Goal: Complete application form

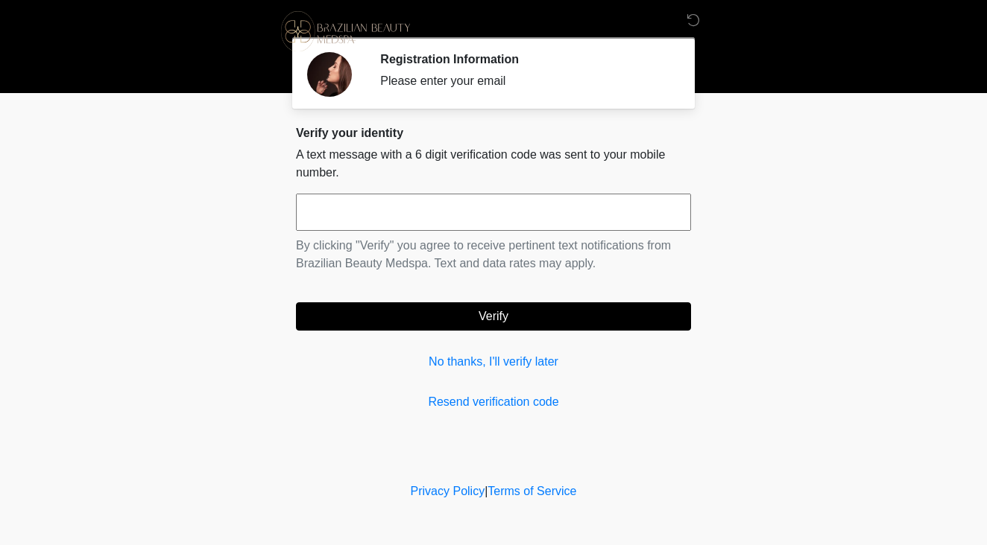
click at [381, 200] on input "text" at bounding box center [493, 212] width 395 height 37
type input "******"
click at [472, 311] on button "Verify" at bounding box center [493, 317] width 395 height 28
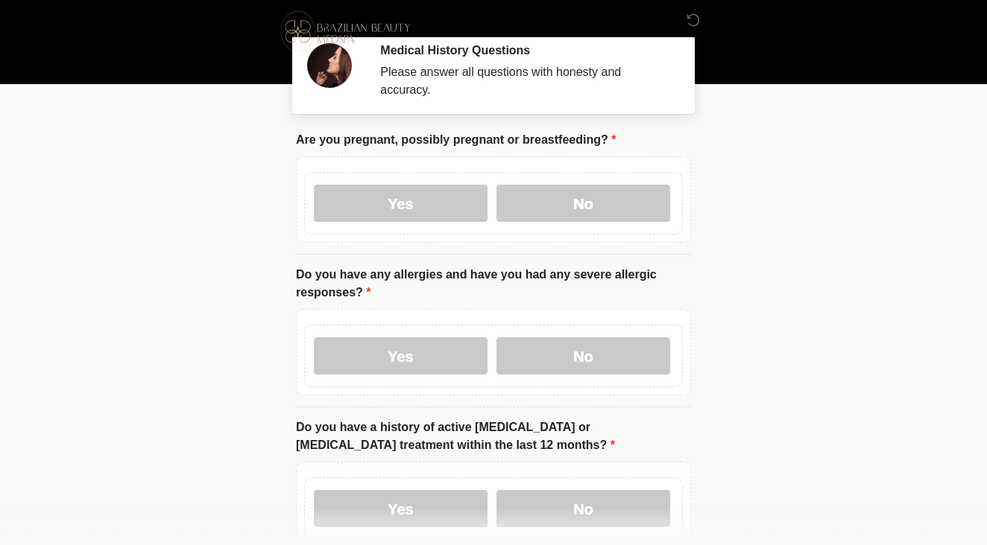
scroll to position [16, 0]
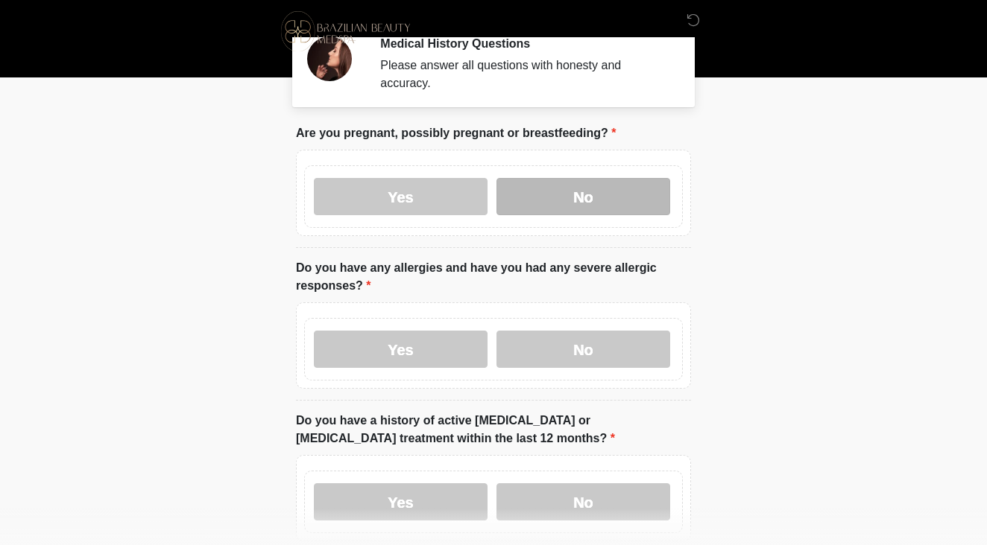
click at [569, 195] on label "No" at bounding box center [583, 196] width 174 height 37
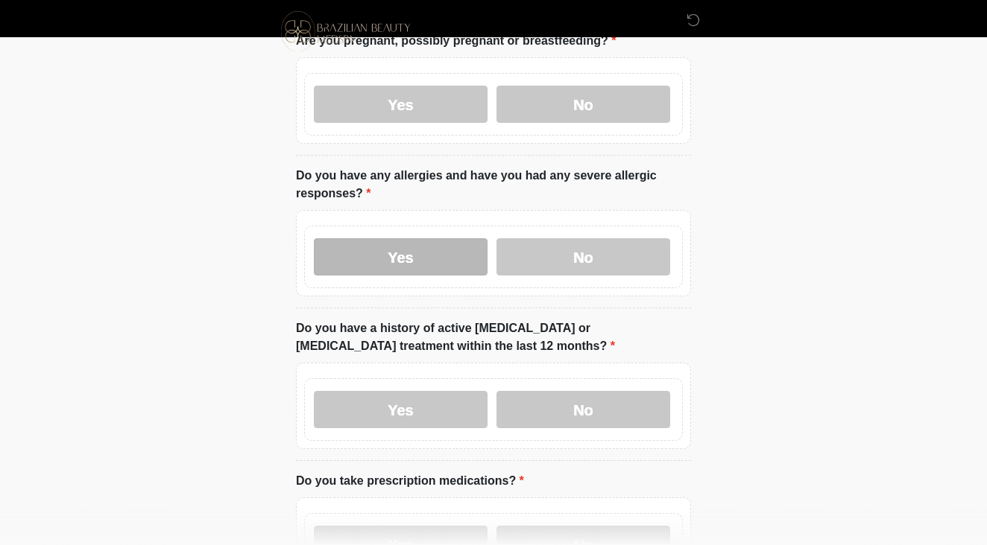
scroll to position [118, 0]
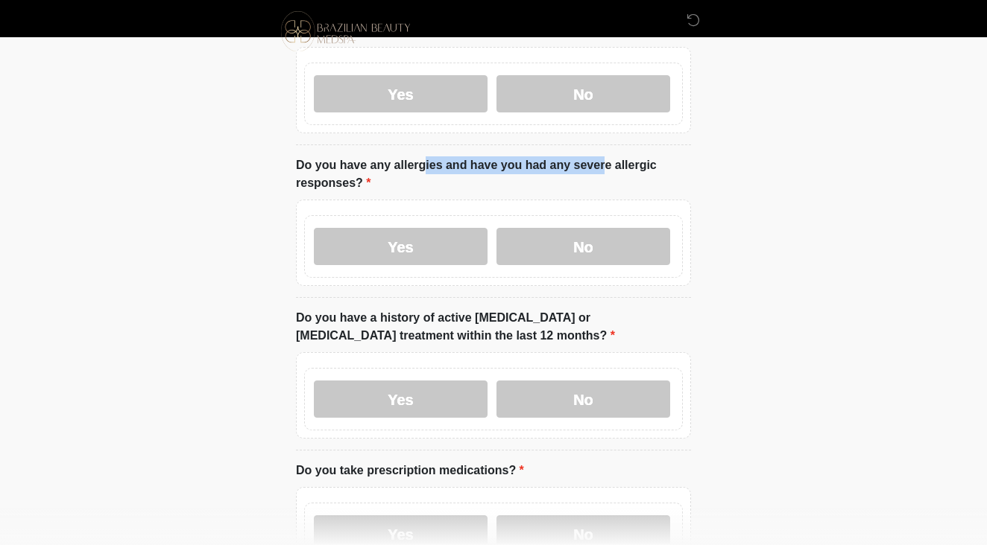
drag, startPoint x: 341, startPoint y: 169, endPoint x: 510, endPoint y: 159, distance: 169.5
click at [507, 159] on label "Do you have any allergies and have you had any severe allergic responses?" at bounding box center [493, 174] width 395 height 36
click at [510, 159] on label "Do you have any allergies and have you had any severe allergic responses?" at bounding box center [493, 174] width 395 height 36
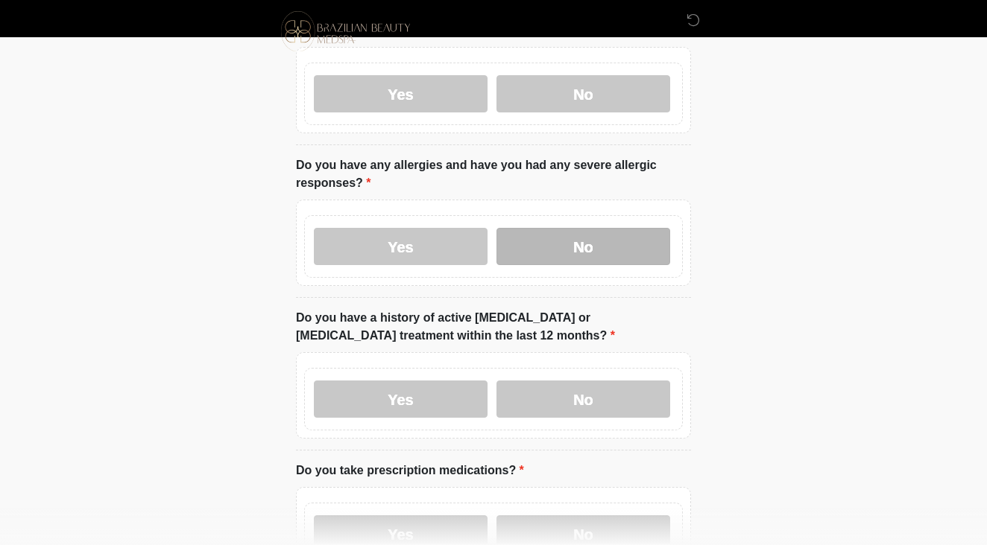
drag, startPoint x: 576, startPoint y: 238, endPoint x: 583, endPoint y: 232, distance: 9.5
click at [578, 237] on label "No" at bounding box center [583, 246] width 174 height 37
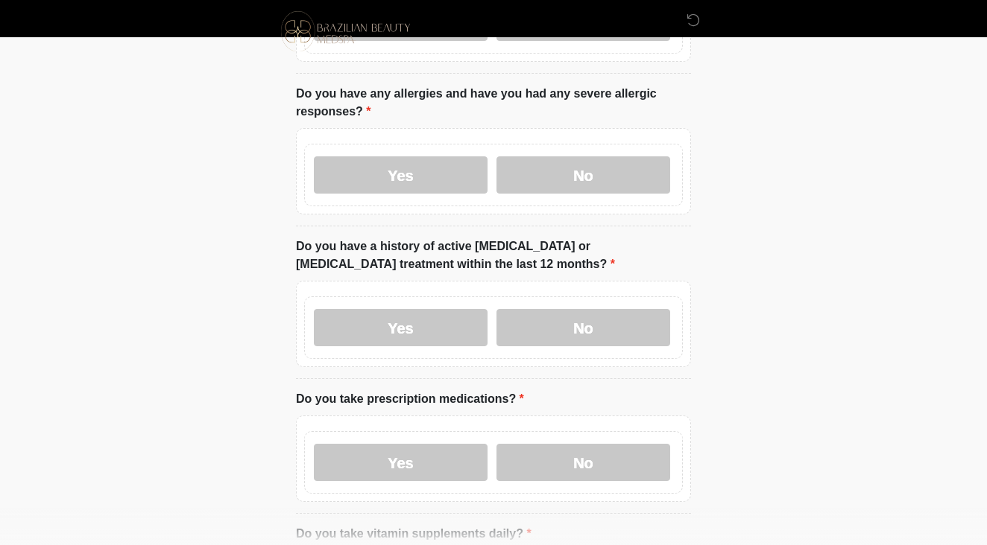
scroll to position [196, 0]
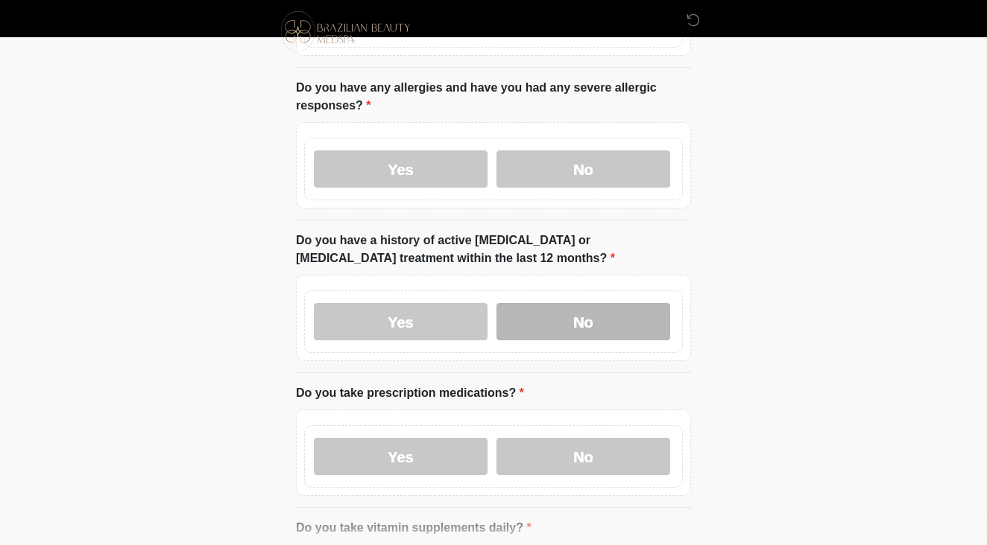
click at [567, 312] on label "No" at bounding box center [583, 321] width 174 height 37
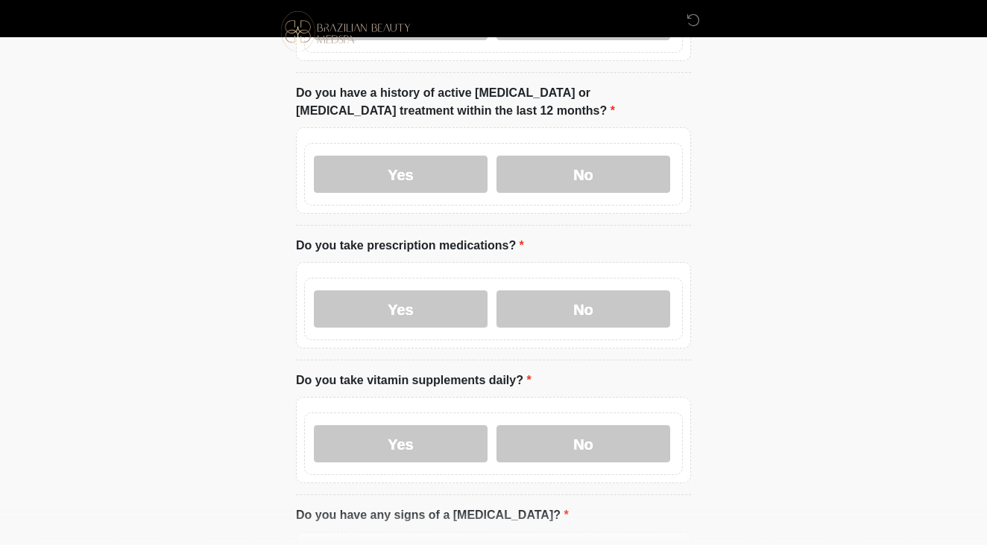
scroll to position [343, 0]
click at [409, 316] on label "Yes" at bounding box center [401, 309] width 174 height 37
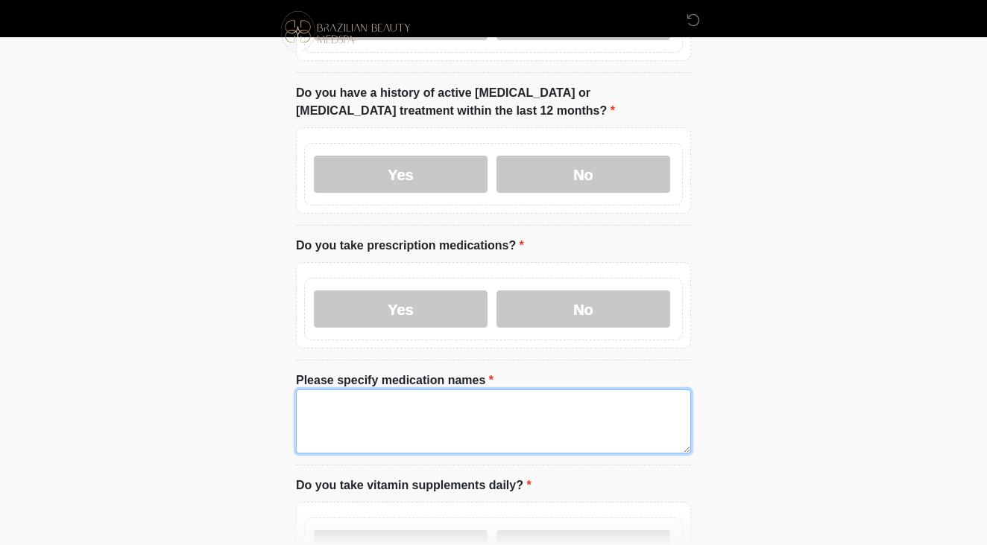
drag, startPoint x: 396, startPoint y: 407, endPoint x: 414, endPoint y: 402, distance: 18.4
click at [396, 405] on textarea "Please specify medication names" at bounding box center [493, 422] width 395 height 64
click at [391, 405] on textarea "**********" at bounding box center [493, 422] width 395 height 64
click at [522, 405] on textarea "**********" at bounding box center [493, 422] width 395 height 64
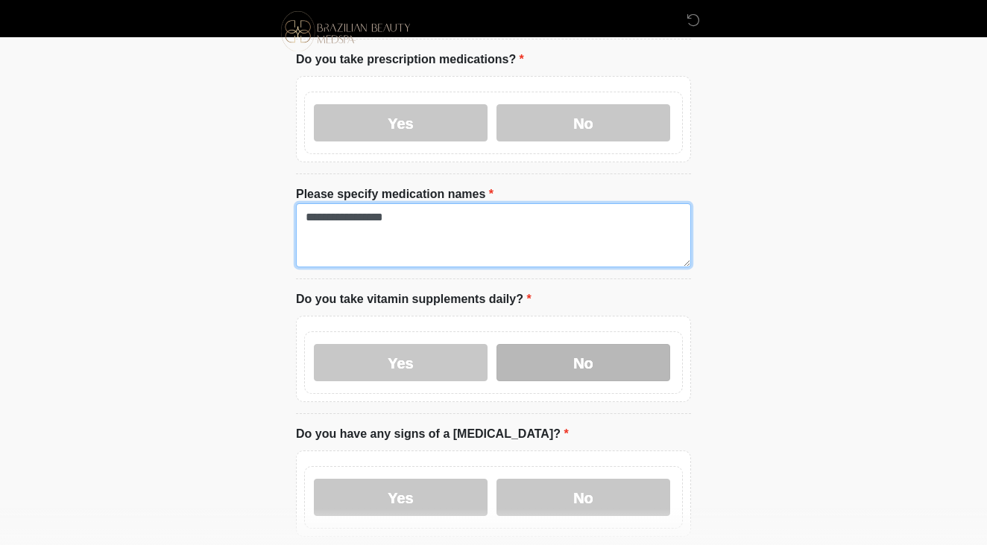
scroll to position [544, 0]
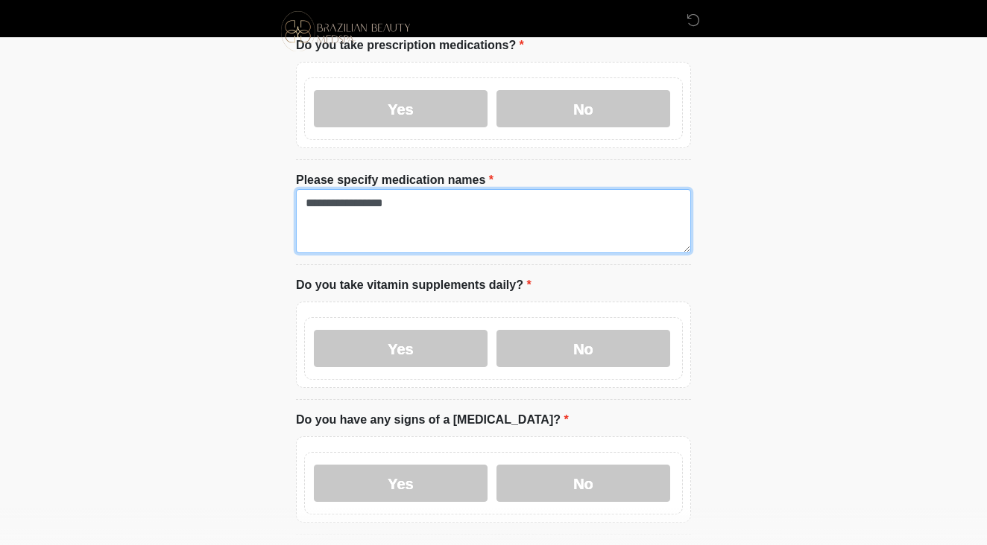
type textarea "**********"
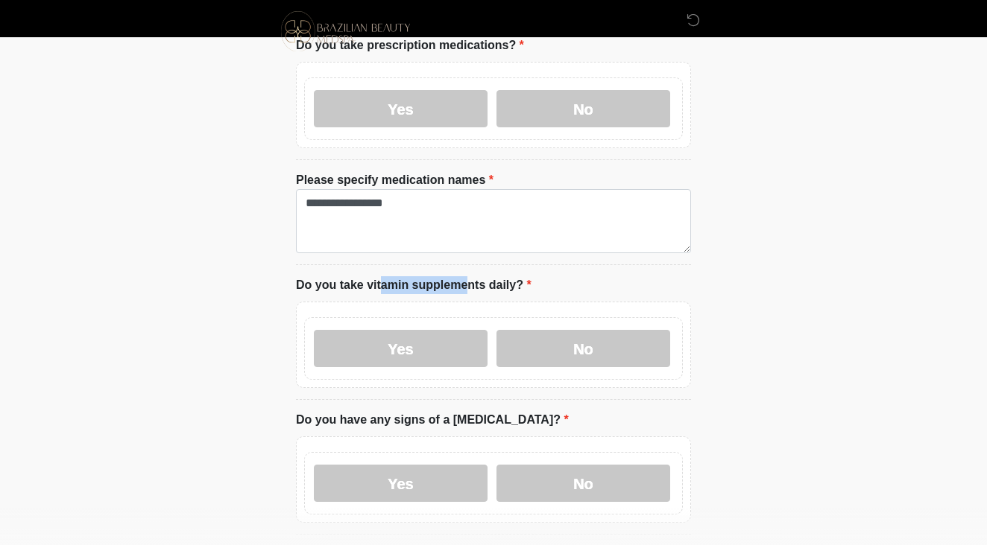
drag, startPoint x: 373, startPoint y: 285, endPoint x: 492, endPoint y: 273, distance: 119.7
click at [492, 273] on ol "Are you pregnant, possibly pregnant or breastfeeding? Are you pregnant, possibl…" at bounding box center [493, 488] width 395 height 1784
click at [493, 273] on ol "Are you pregnant, possibly pregnant or breastfeeding? Are you pregnant, possibl…" at bounding box center [493, 488] width 395 height 1784
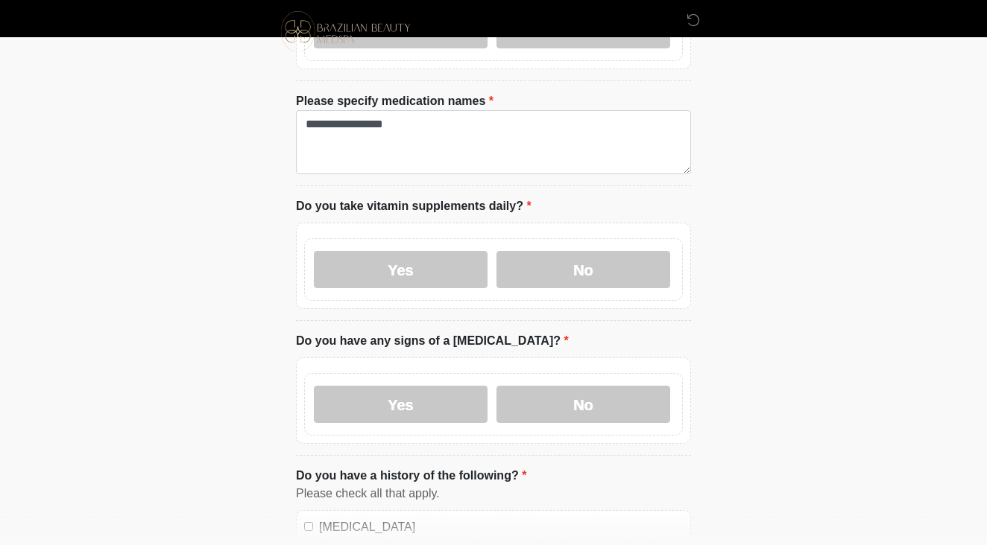
scroll to position [625, 0]
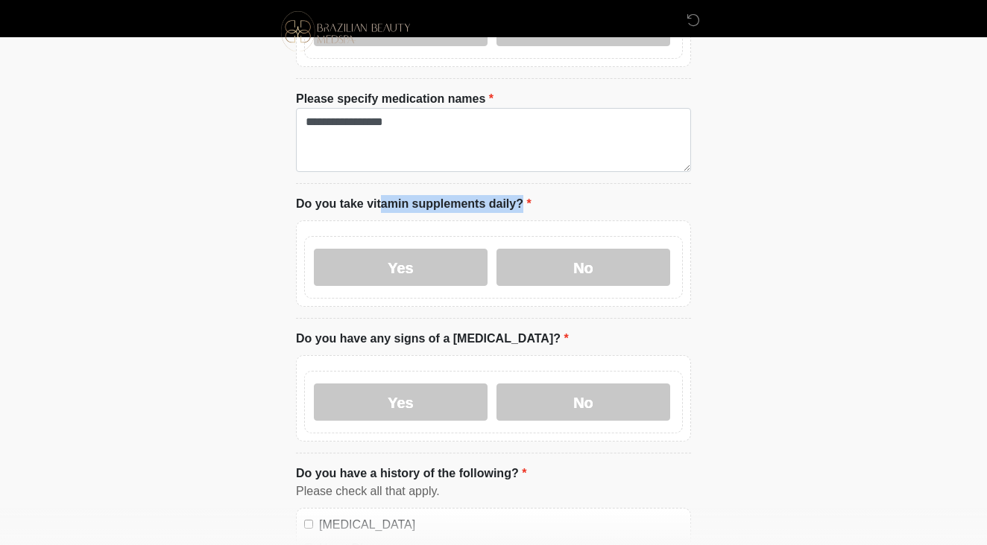
drag, startPoint x: 291, startPoint y: 203, endPoint x: 442, endPoint y: 196, distance: 151.4
click at [434, 196] on div "This is the beginning of your virtual Good Faith Exam . ﻿﻿﻿﻿﻿﻿﻿﻿ This step is n…" at bounding box center [493, 427] width 417 height 1824
click at [442, 196] on label "Do you take vitamin supplements daily?" at bounding box center [413, 204] width 235 height 18
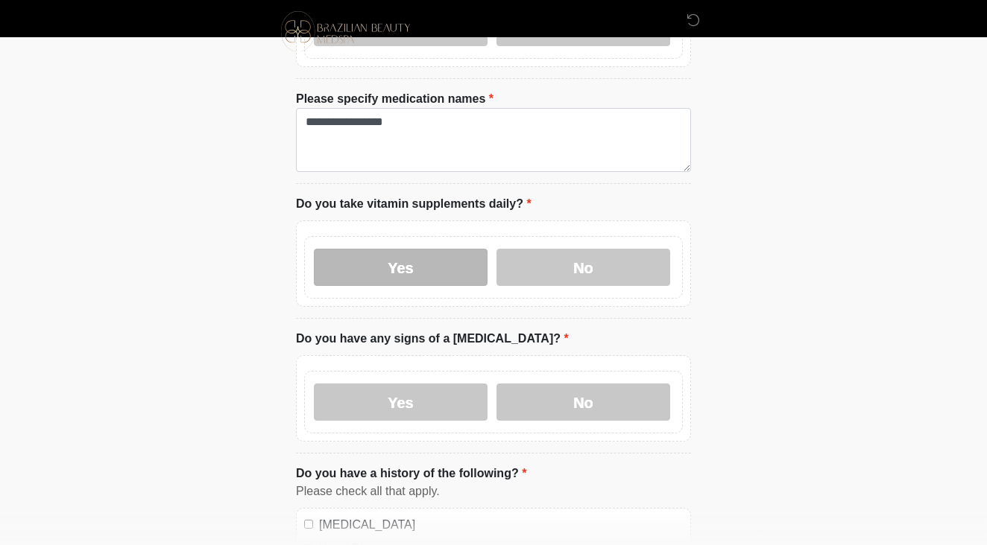
drag, startPoint x: 595, startPoint y: 270, endPoint x: 460, endPoint y: 279, distance: 134.4
click at [596, 269] on label "No" at bounding box center [583, 267] width 174 height 37
drag, startPoint x: 384, startPoint y: 329, endPoint x: 502, endPoint y: 330, distance: 118.5
click at [488, 331] on label "Do you have any signs of a skin infection?" at bounding box center [432, 339] width 273 height 18
click at [506, 330] on label "Do you have any signs of a skin infection?" at bounding box center [432, 339] width 273 height 18
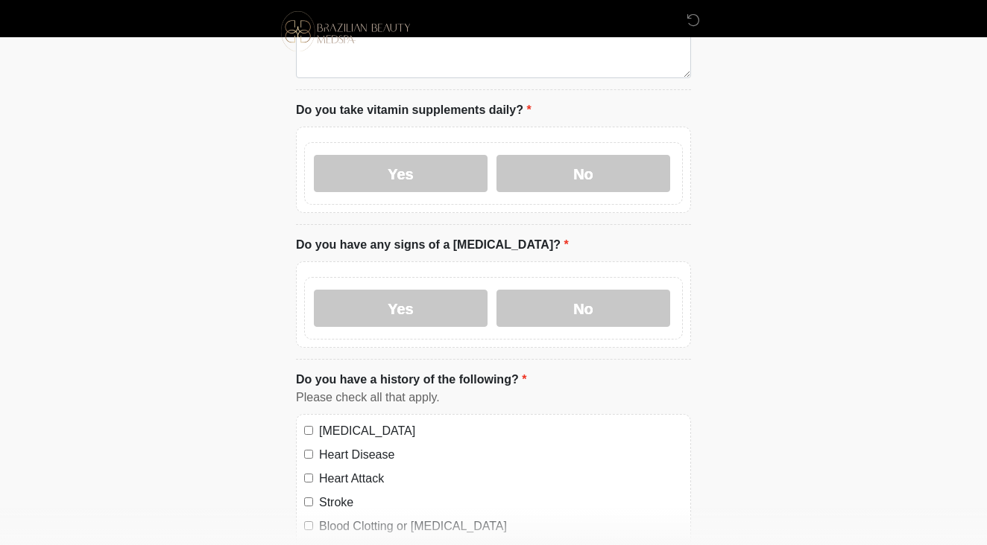
scroll to position [716, 0]
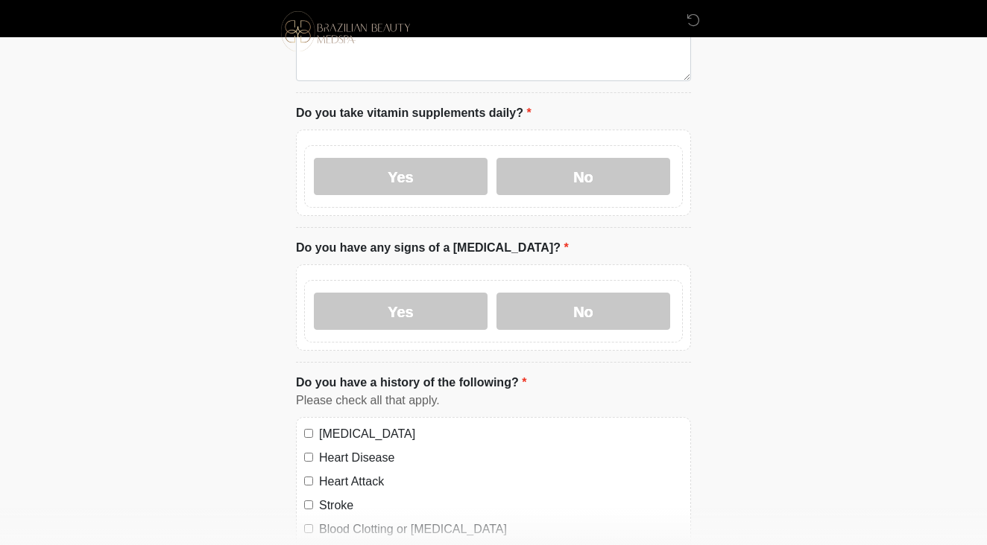
drag, startPoint x: 546, startPoint y: 313, endPoint x: 470, endPoint y: 329, distance: 77.6
click at [549, 311] on label "No" at bounding box center [583, 311] width 174 height 37
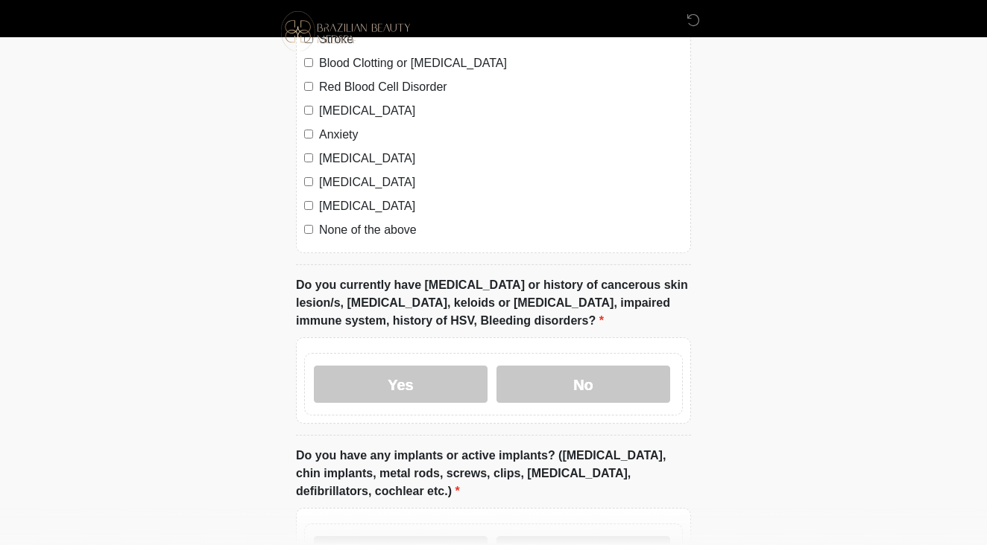
scroll to position [1191, 1]
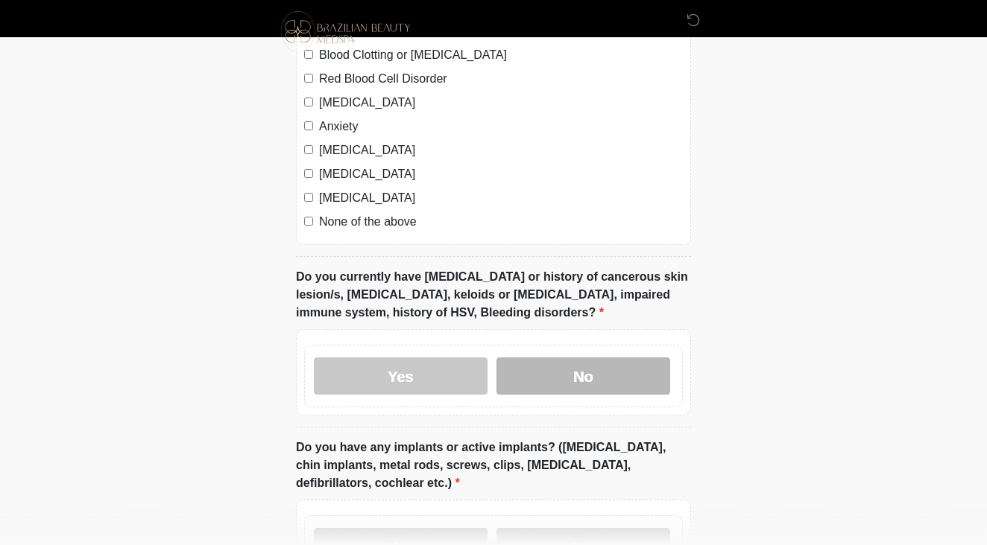
drag, startPoint x: 542, startPoint y: 376, endPoint x: 515, endPoint y: 379, distance: 27.7
click at [544, 376] on label "No" at bounding box center [583, 376] width 174 height 37
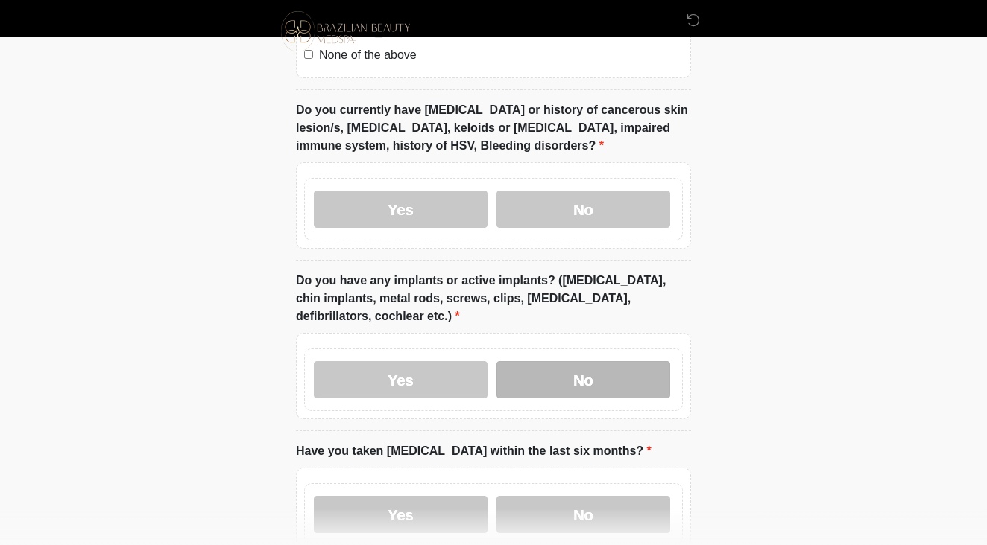
scroll to position [1354, 0]
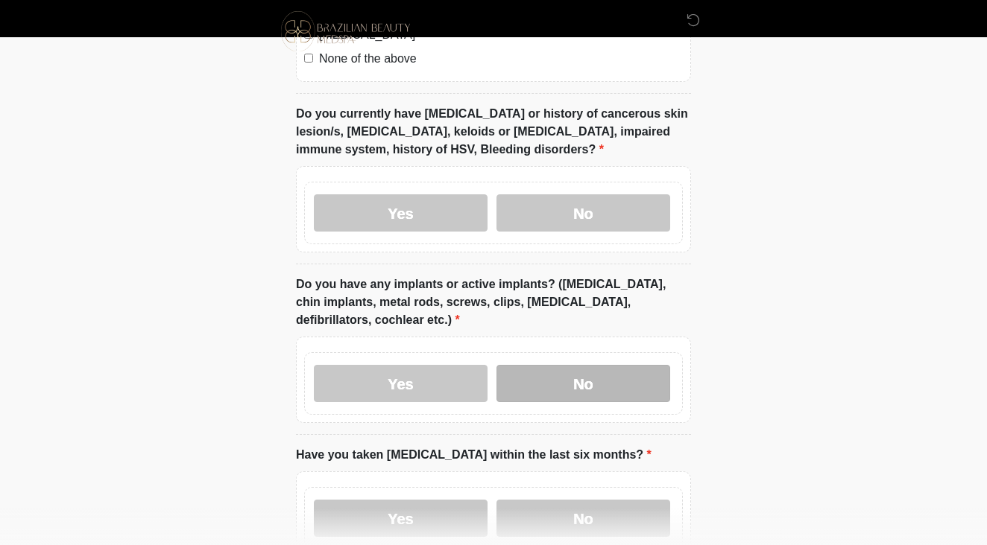
click at [528, 376] on label "No" at bounding box center [583, 383] width 174 height 37
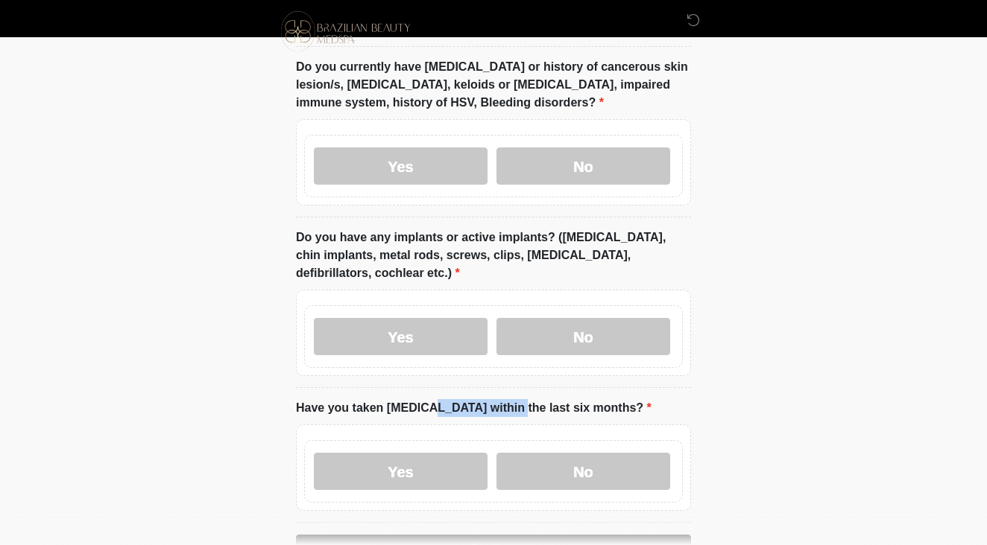
drag, startPoint x: 346, startPoint y: 406, endPoint x: 449, endPoint y: 398, distance: 103.2
click at [437, 399] on label "Have you taken accutane within the last six months?" at bounding box center [473, 408] width 355 height 18
click at [449, 399] on label "Have you taken accutane within the last six months?" at bounding box center [473, 408] width 355 height 18
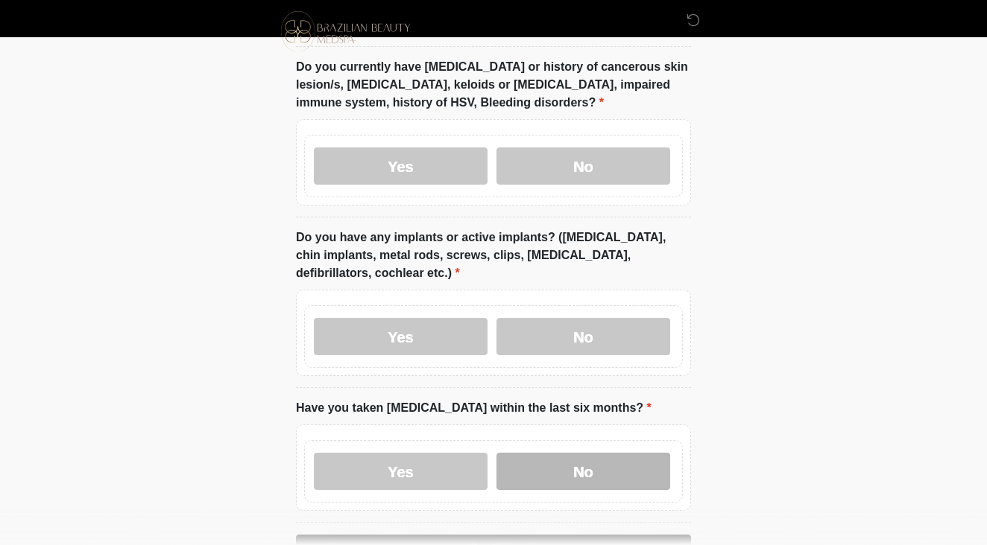
click at [572, 471] on label "No" at bounding box center [583, 471] width 174 height 37
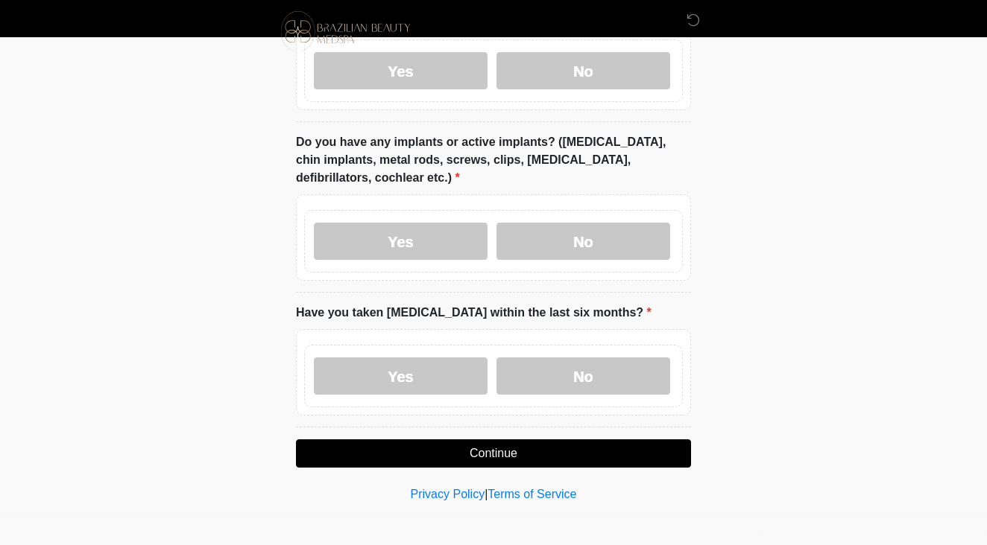
scroll to position [1495, 0]
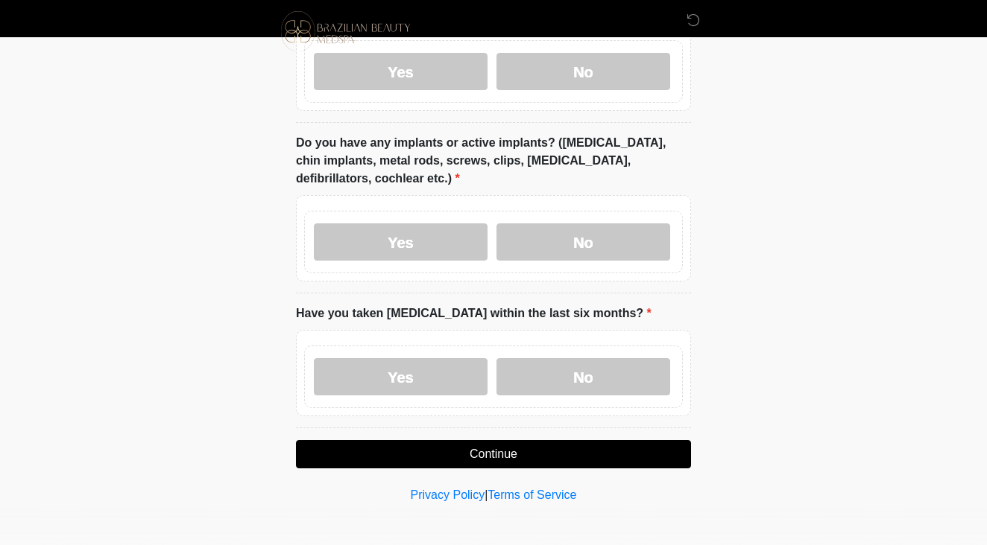
click at [537, 450] on button "Continue" at bounding box center [493, 454] width 395 height 28
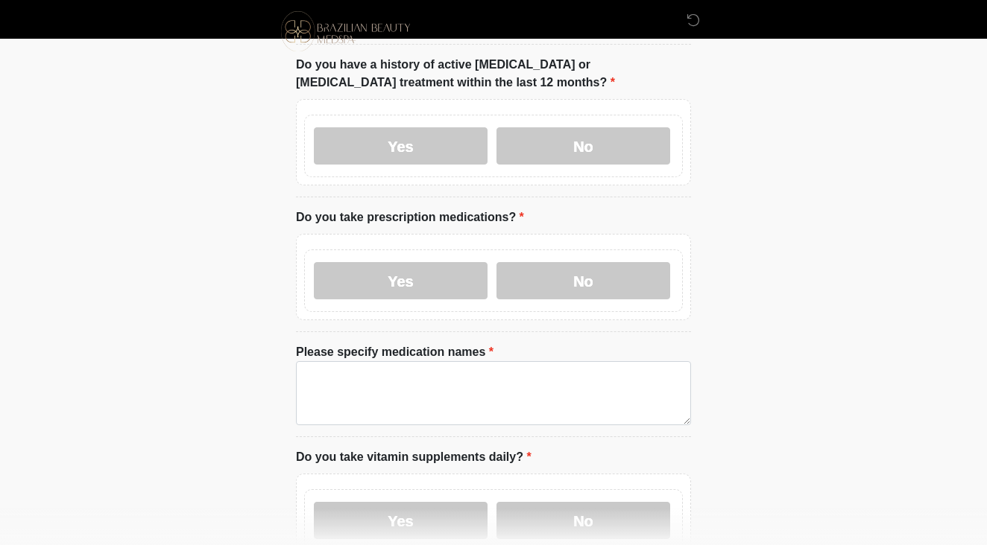
scroll to position [0, 0]
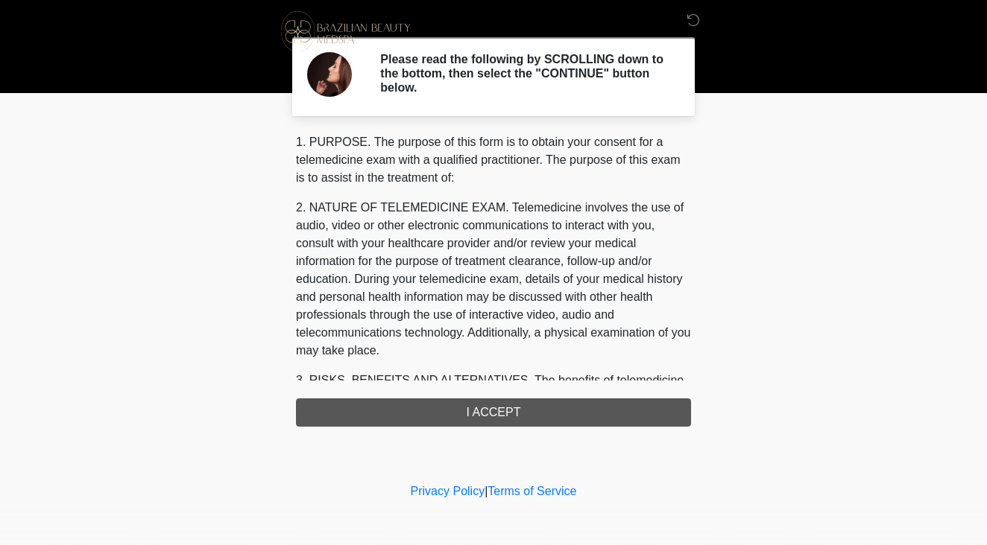
drag, startPoint x: 499, startPoint y: 414, endPoint x: 526, endPoint y: 419, distance: 27.5
click at [501, 414] on div "1. PURPOSE. The purpose of this form is to obtain your consent for a telemedici…" at bounding box center [493, 280] width 395 height 294
drag, startPoint x: 546, startPoint y: 414, endPoint x: 532, endPoint y: 415, distance: 14.2
click at [546, 414] on div "1. PURPOSE. The purpose of this form is to obtain your consent for a telemedici…" at bounding box center [493, 280] width 395 height 294
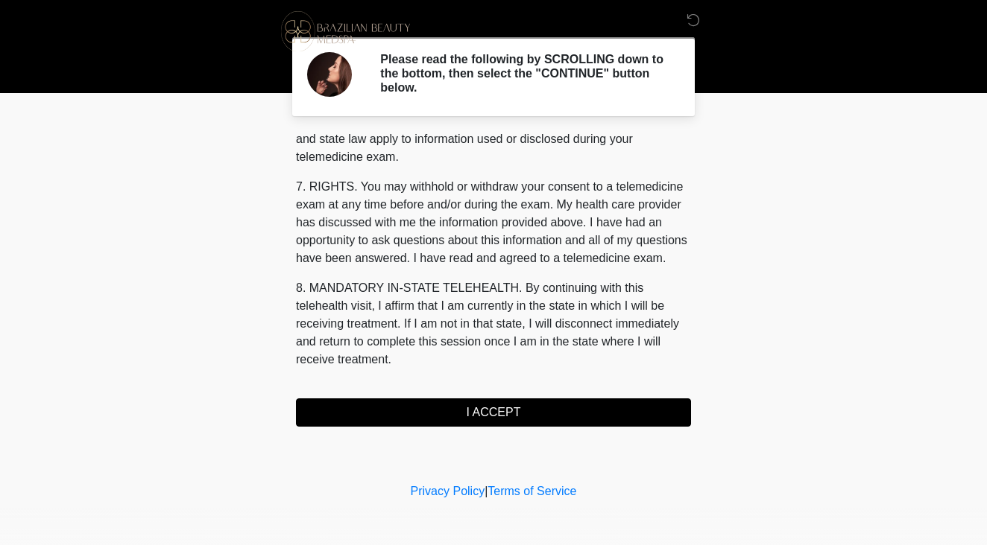
click at [504, 400] on button "I ACCEPT" at bounding box center [493, 413] width 395 height 28
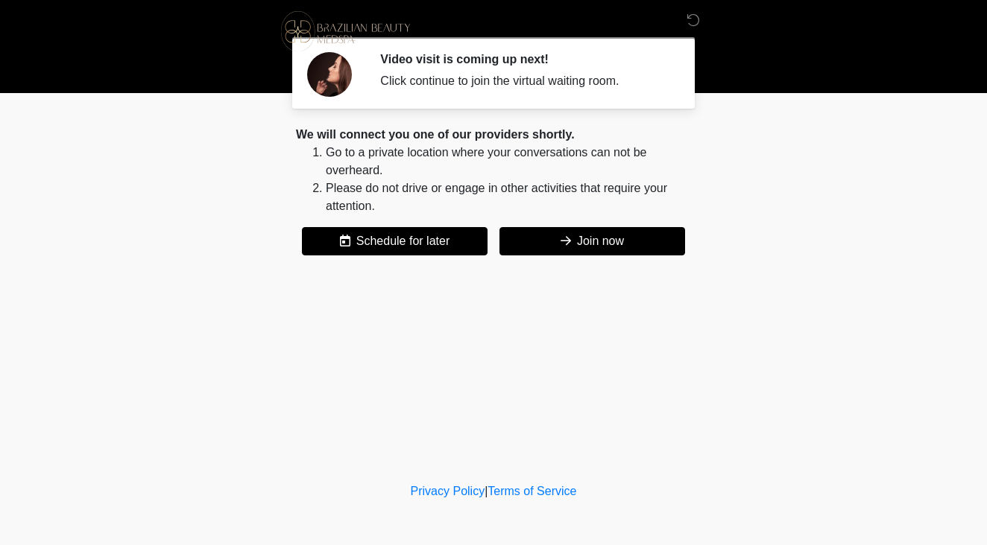
click at [572, 244] on button "Join now" at bounding box center [592, 241] width 186 height 28
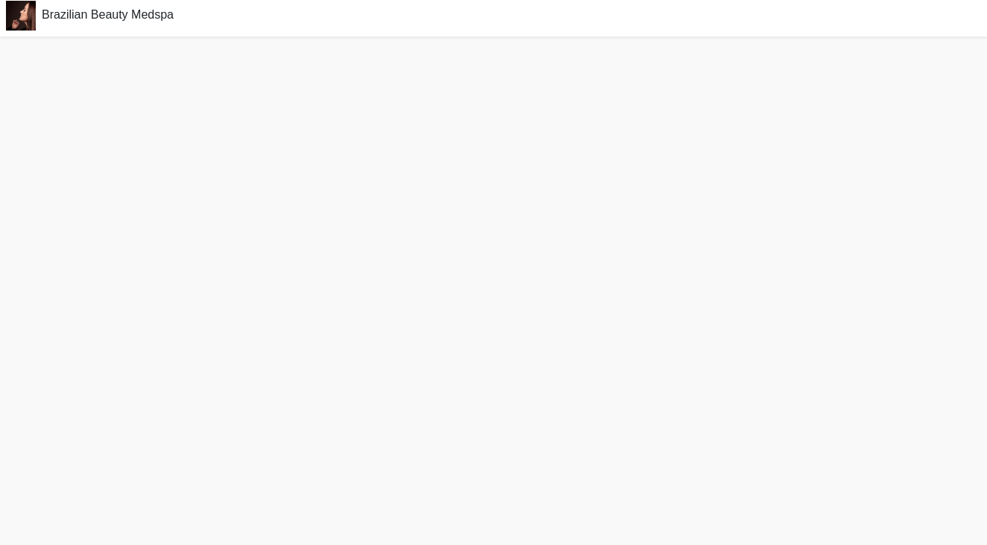
scroll to position [4, 0]
